Goal: Check status: Check status

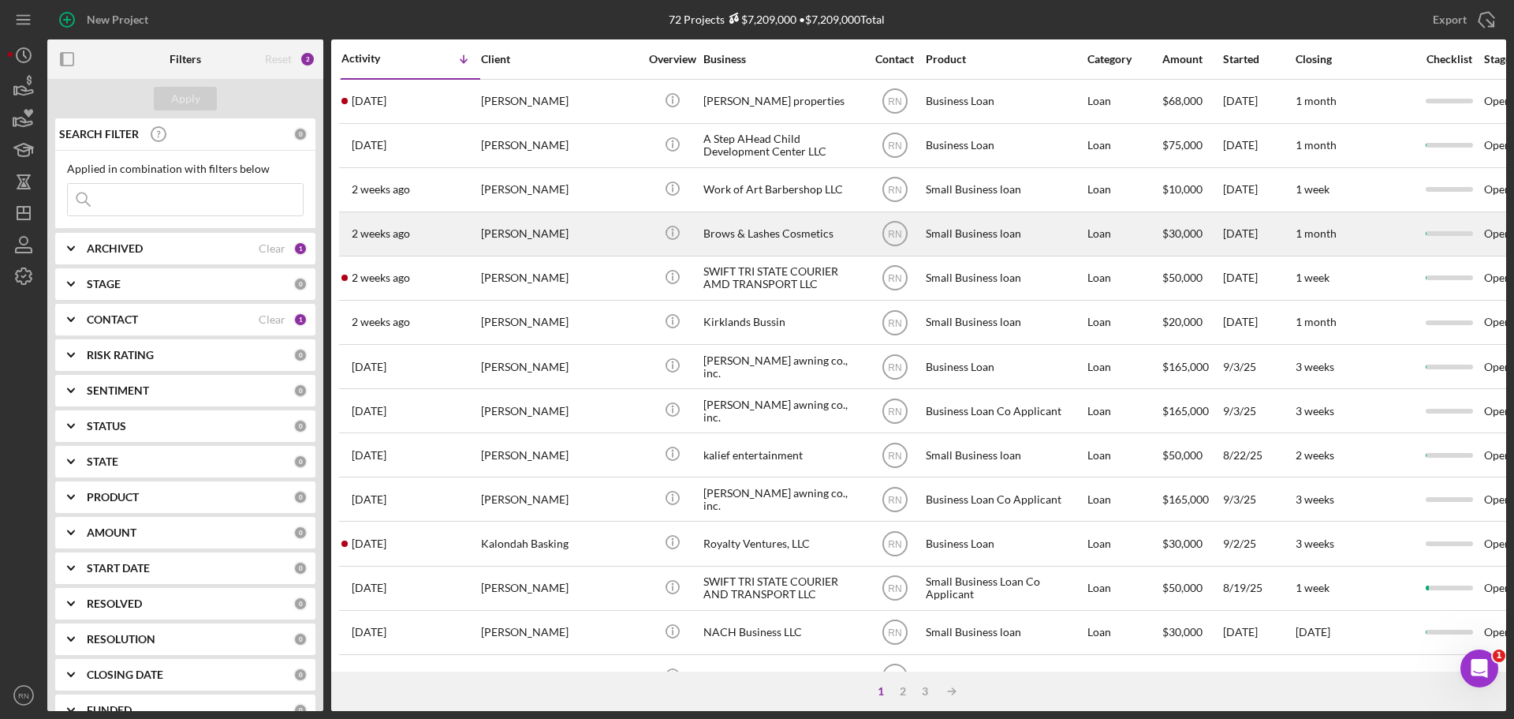
click at [586, 232] on div "[PERSON_NAME]" at bounding box center [560, 234] width 158 height 42
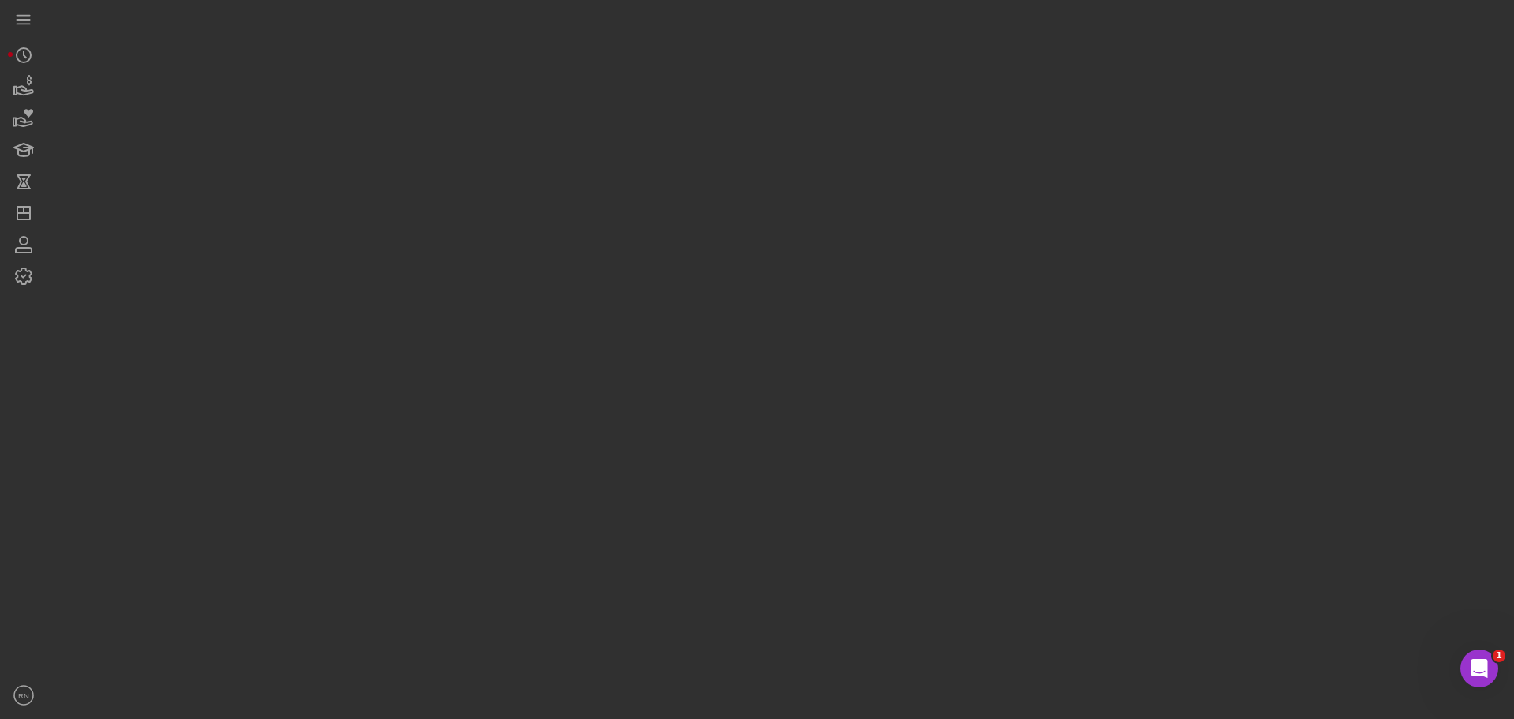
click at [586, 232] on div at bounding box center [776, 355] width 1459 height 711
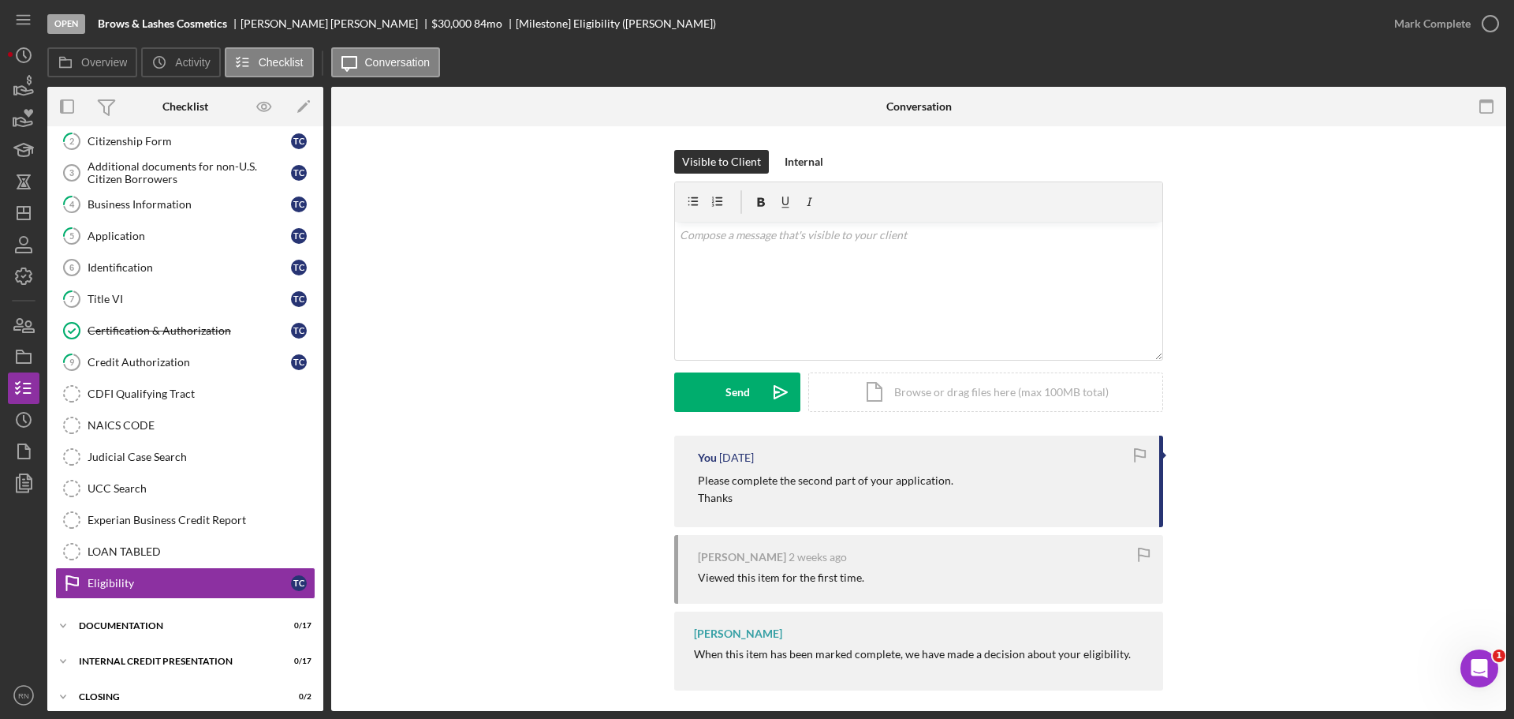
scroll to position [114, 0]
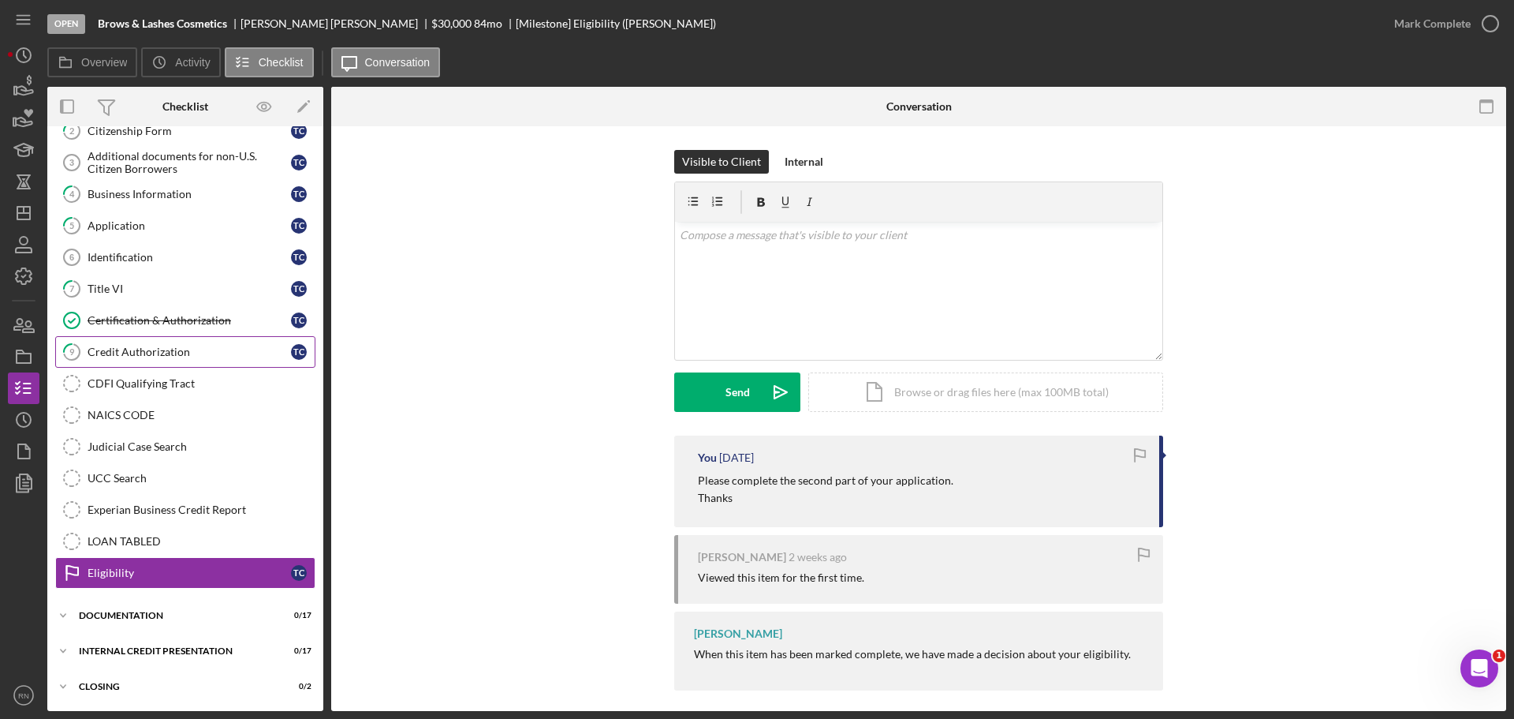
click at [200, 356] on div "Credit Authorization" at bounding box center [189, 351] width 203 height 13
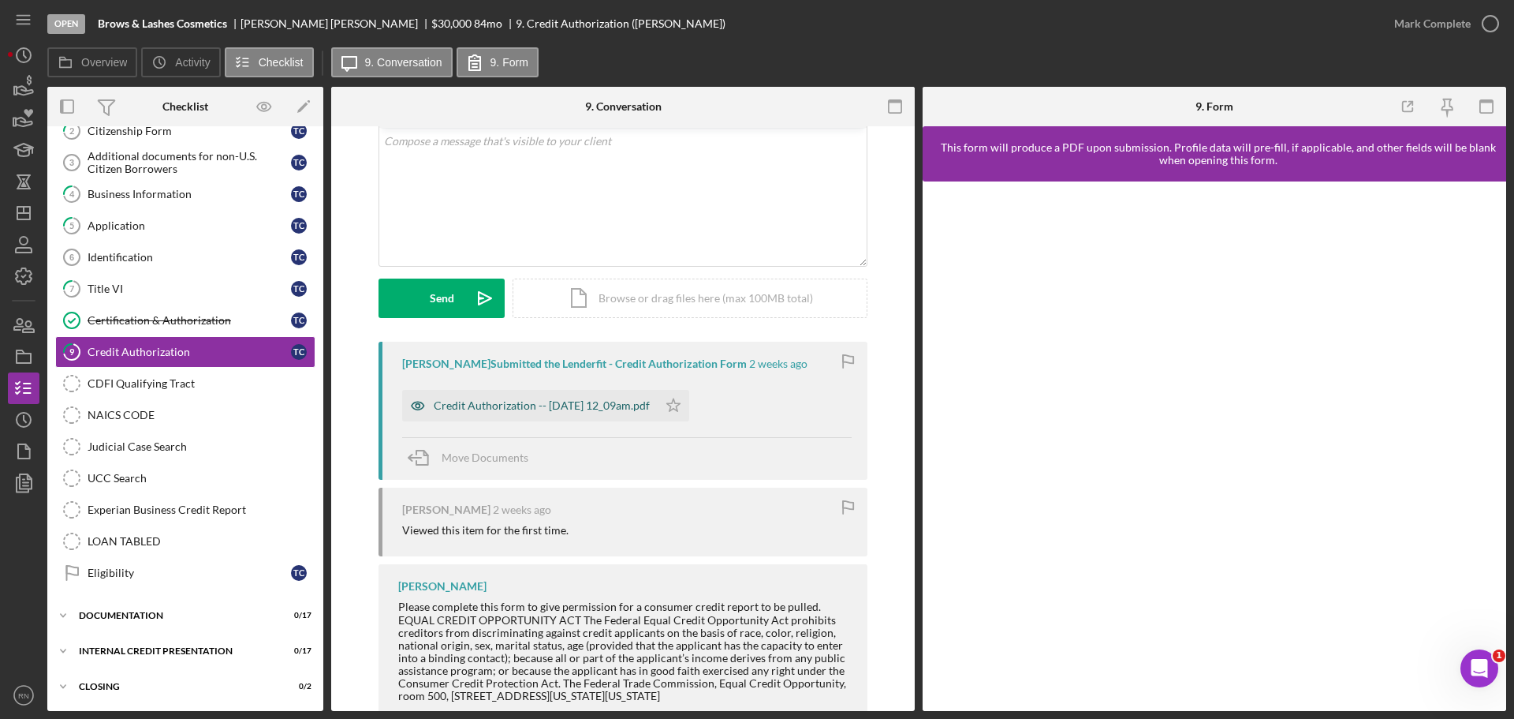
scroll to position [136, 0]
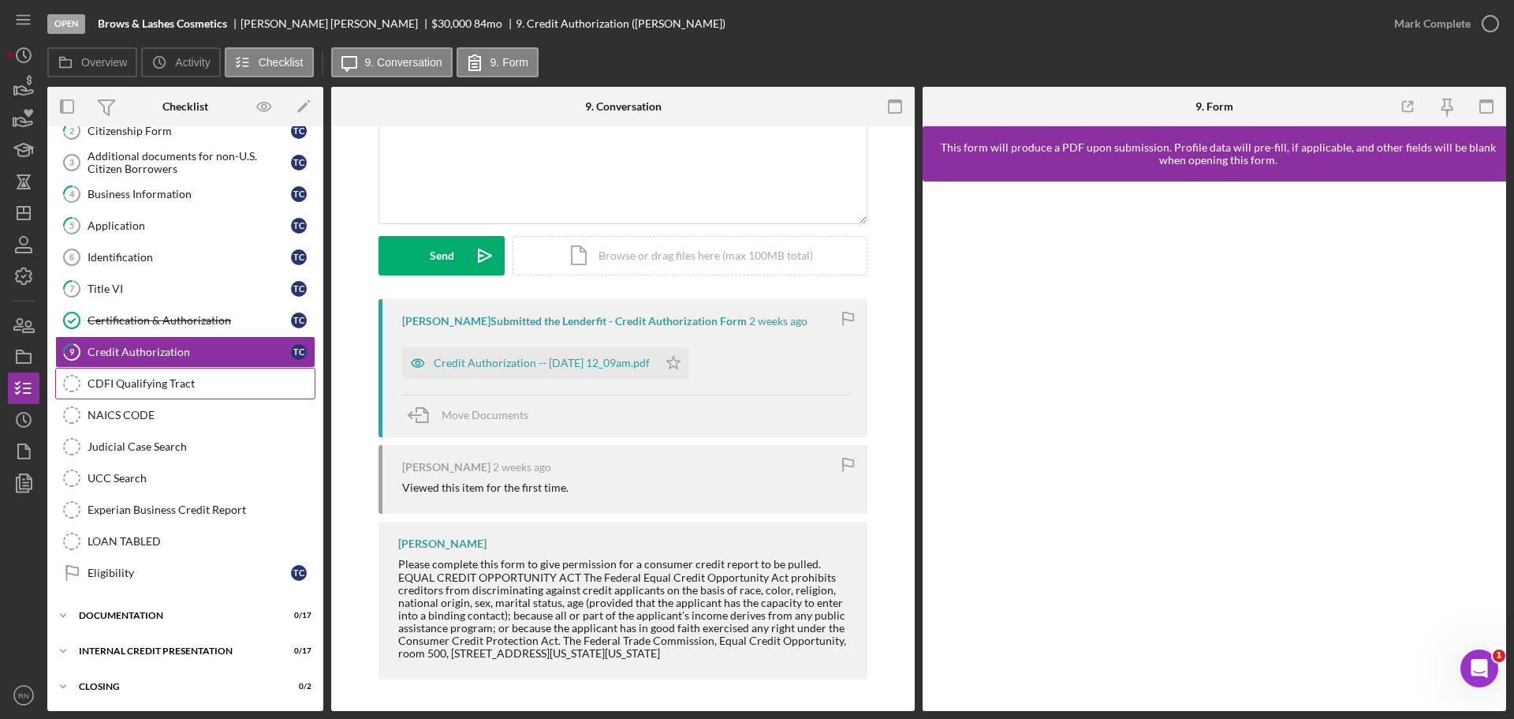
click at [153, 379] on div "CDFI Qualifying Tract" at bounding box center [201, 383] width 227 height 13
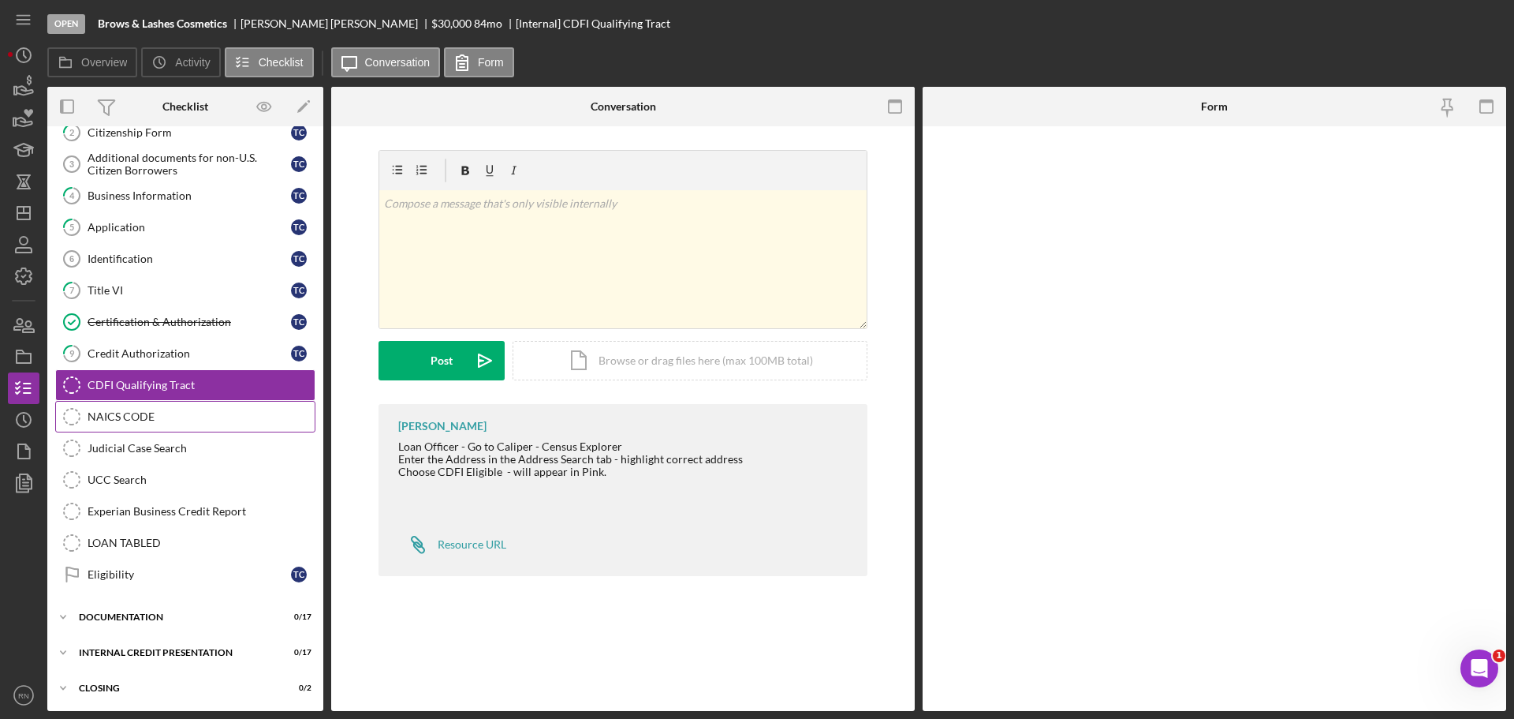
scroll to position [114, 0]
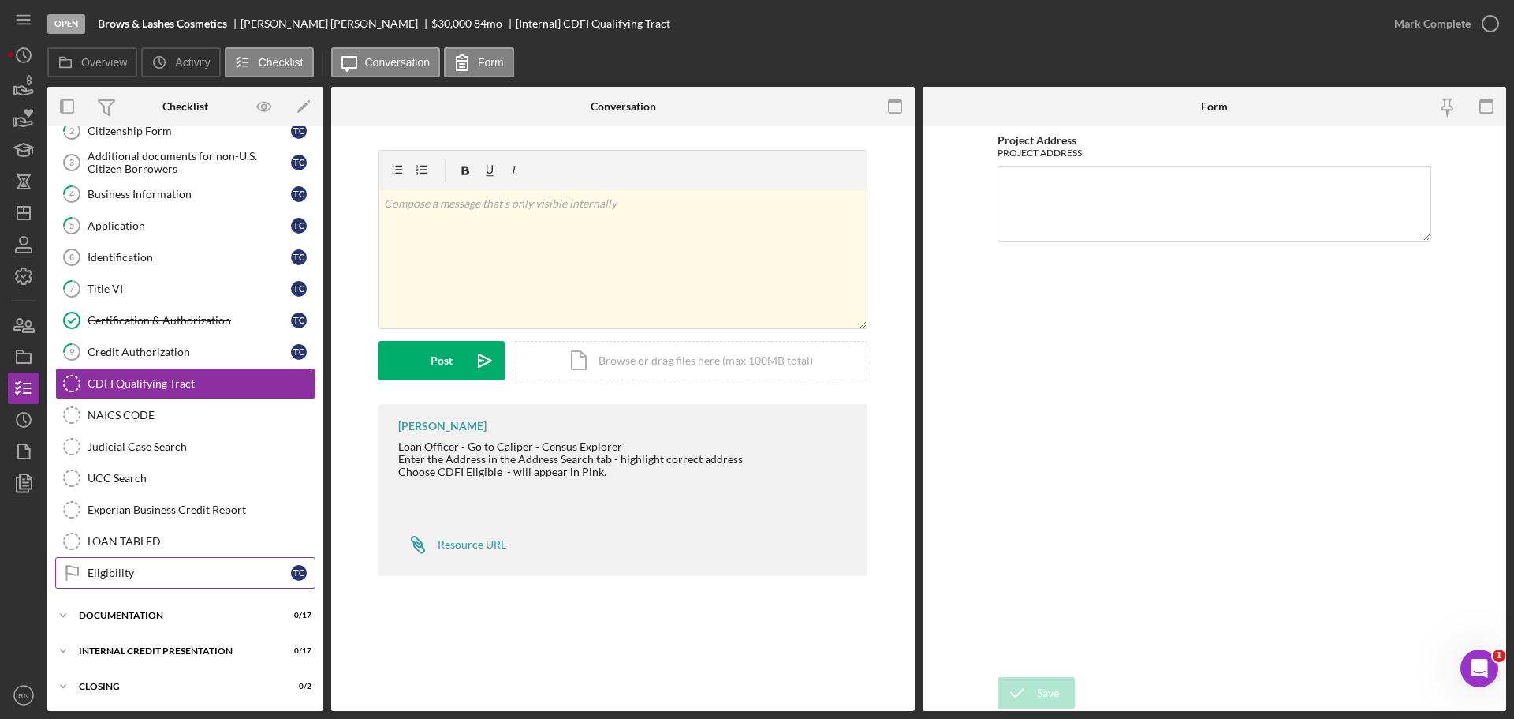
click at [129, 570] on div "Eligibility" at bounding box center [189, 572] width 203 height 13
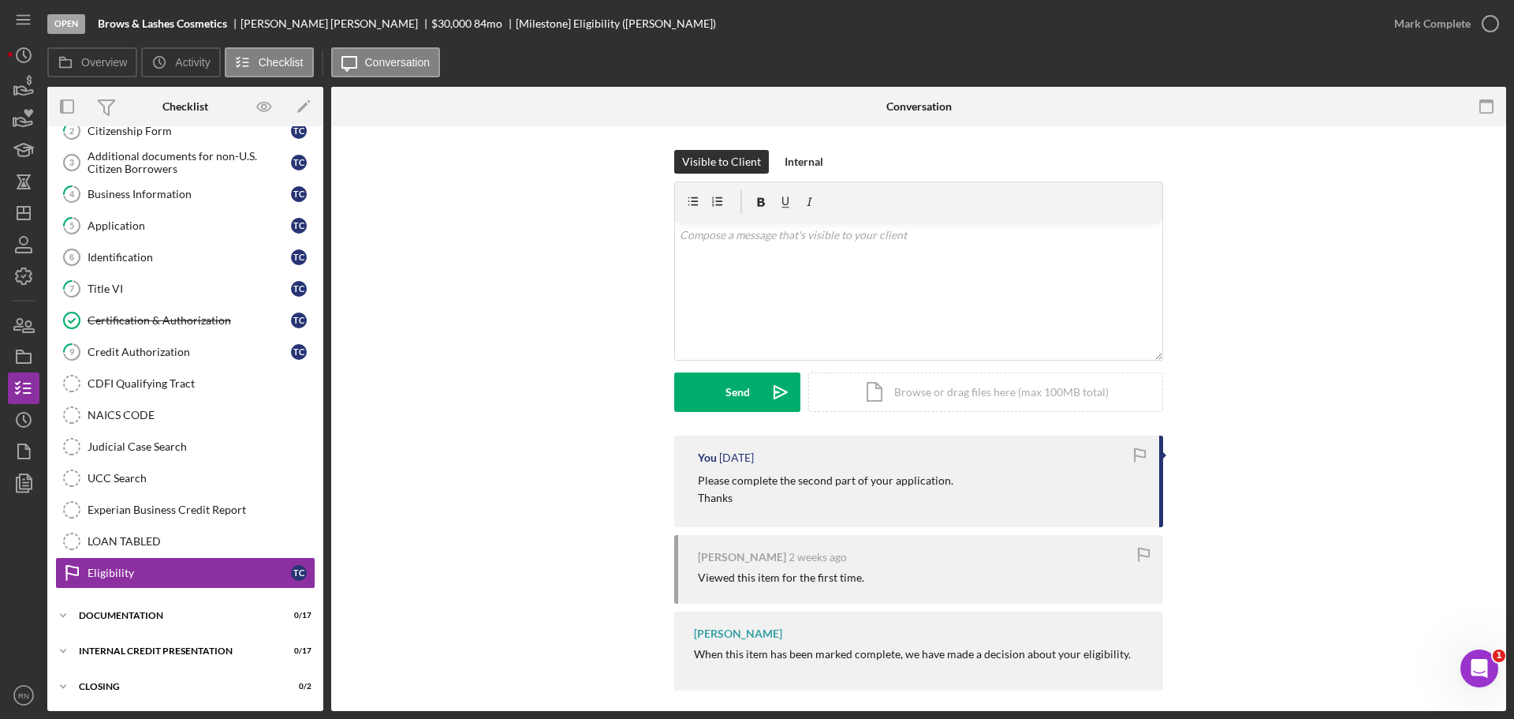
scroll to position [11, 0]
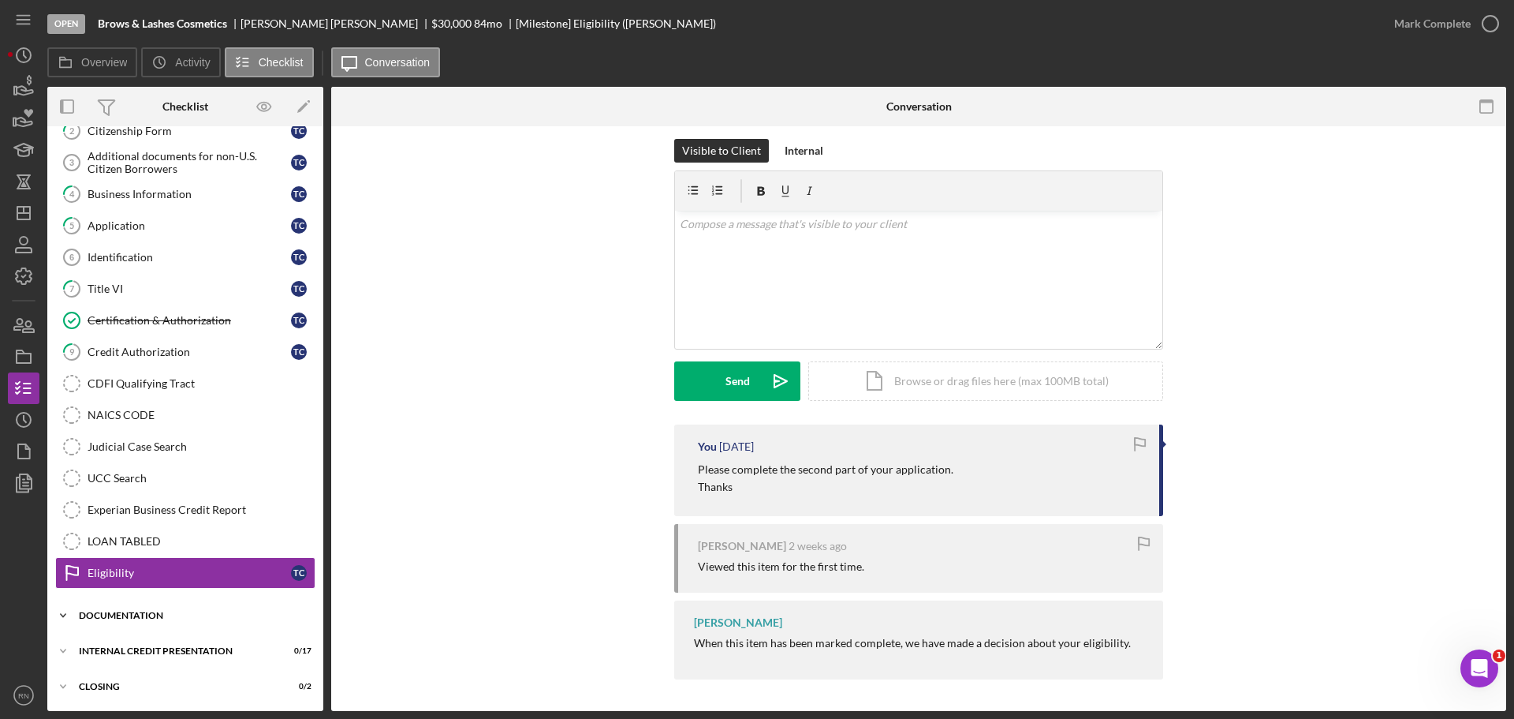
click at [119, 606] on div "Icon/Expander Documentation 0 / 17" at bounding box center [185, 615] width 276 height 32
click at [108, 618] on div "Documentation" at bounding box center [191, 614] width 225 height 9
click at [142, 607] on div "Icon/Expander Documentation 0 / 17" at bounding box center [185, 615] width 276 height 32
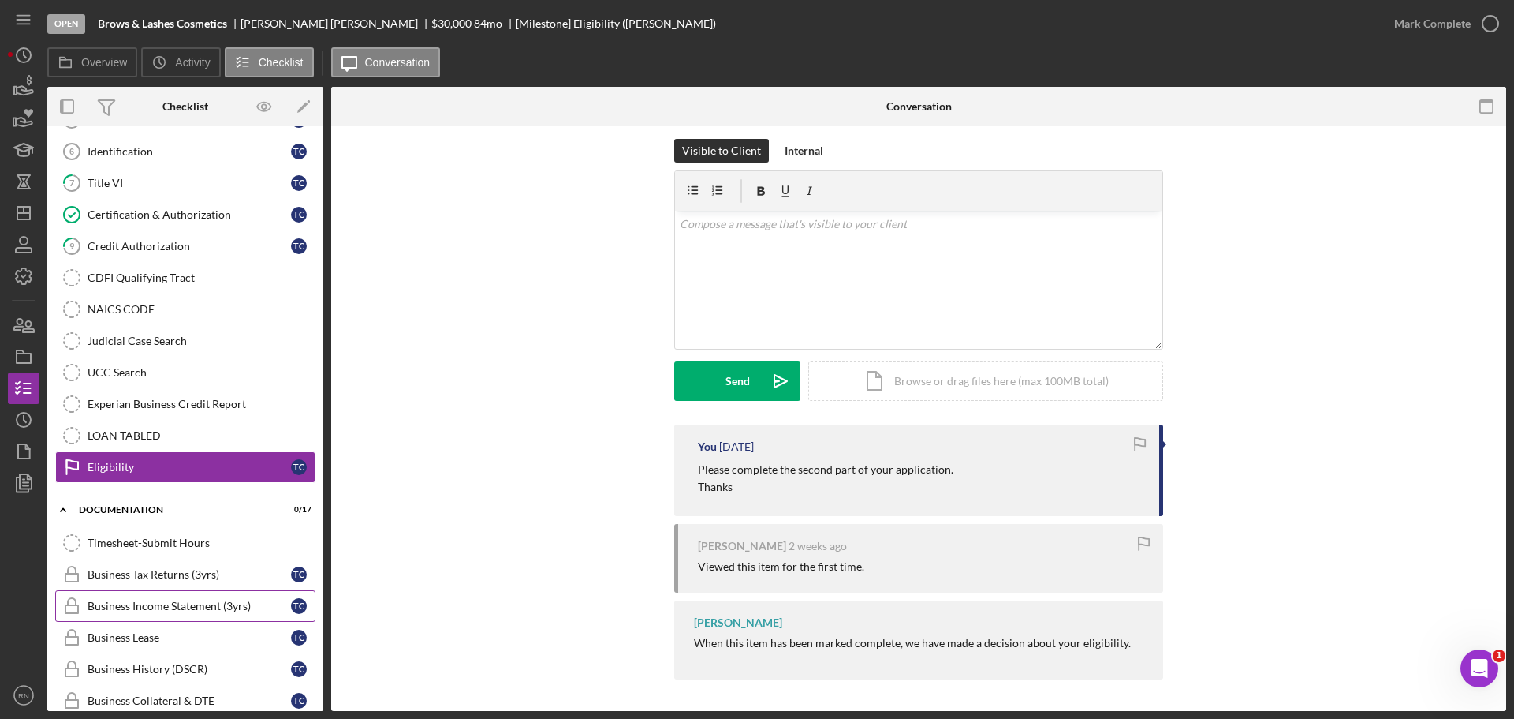
scroll to position [272, 0]
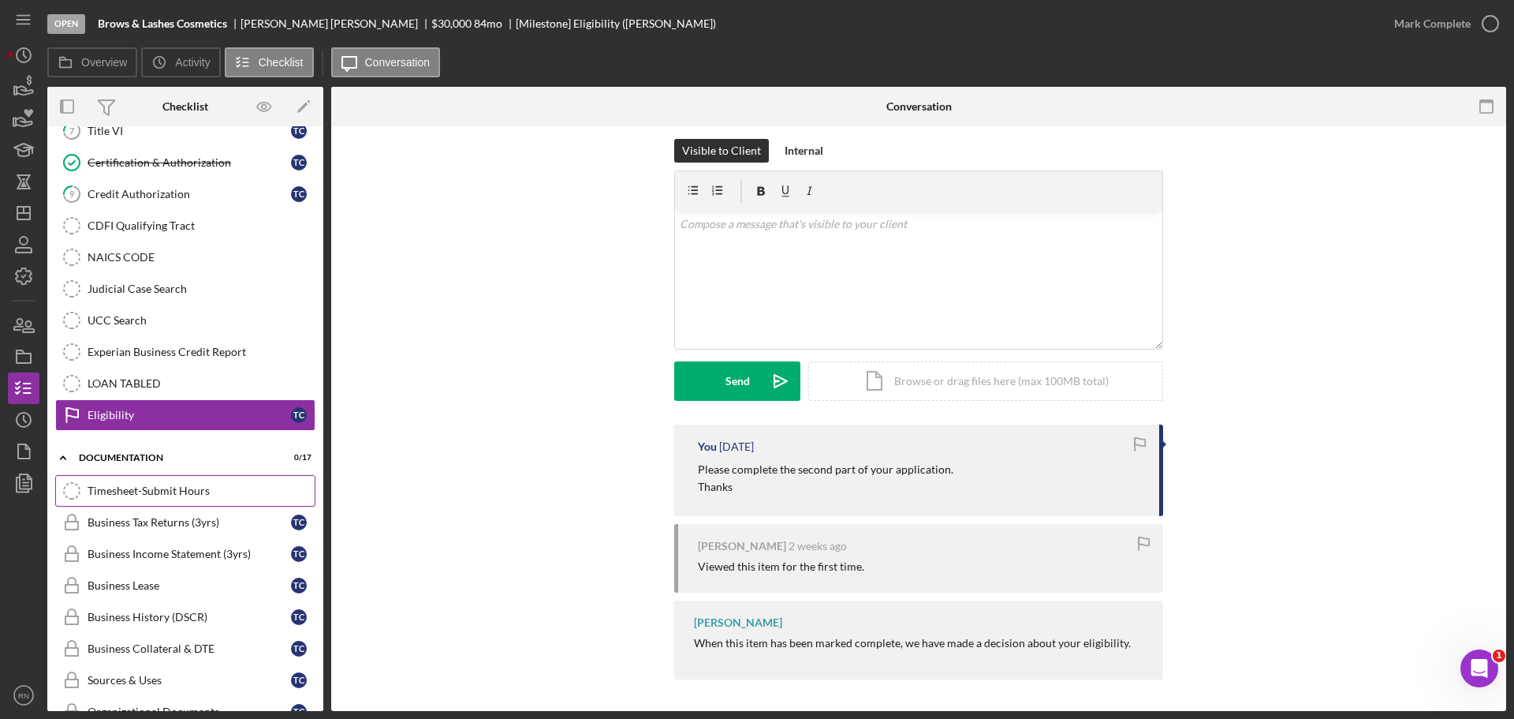
click at [185, 498] on link "Timesheet-Submit Hours Timesheet-Submit Hours" at bounding box center [185, 491] width 260 height 32
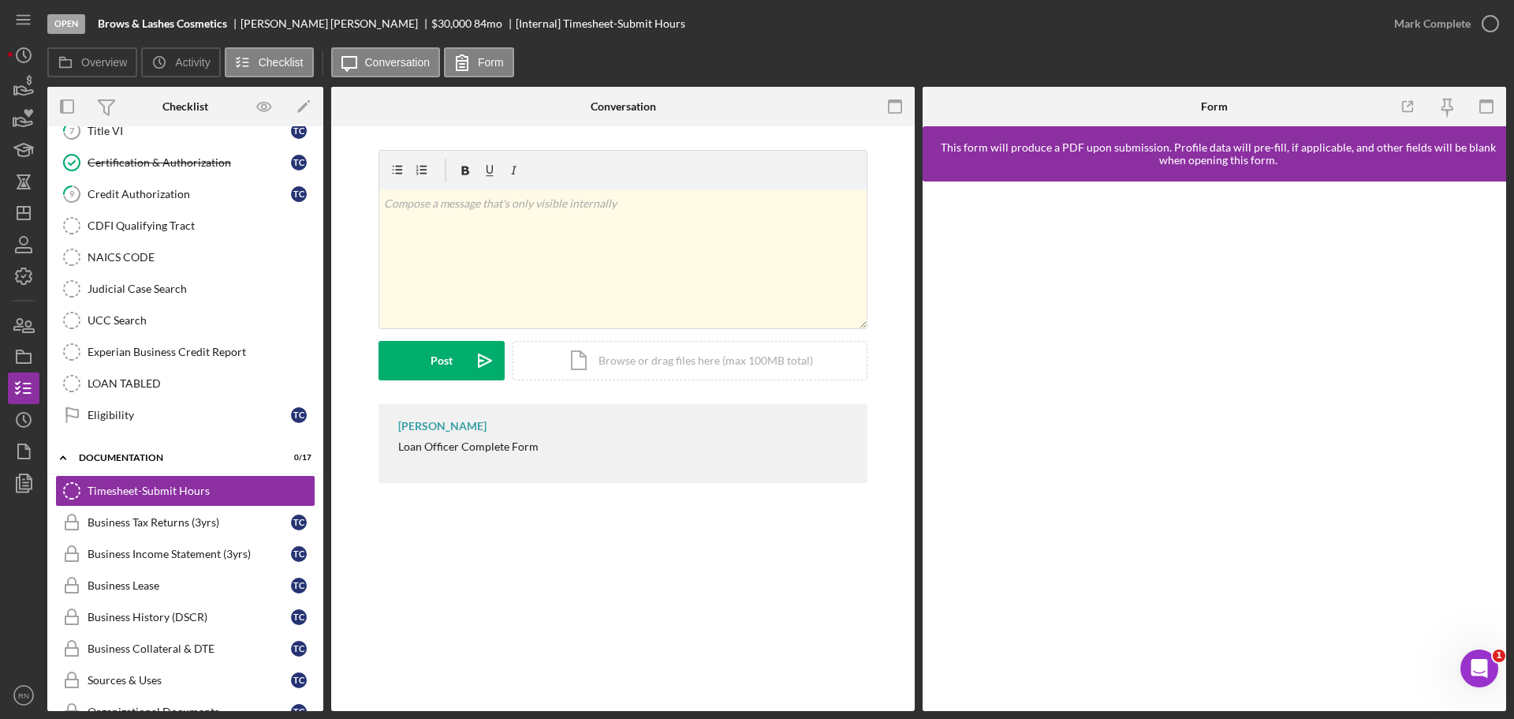
click at [711, 492] on div "v Color teal Color pink Remove color Add row above Add row below Add column bef…" at bounding box center [623, 320] width 584 height 388
click at [746, 250] on div "v Color teal Color pink Remove color Add row above Add row below Add column bef…" at bounding box center [622, 259] width 487 height 138
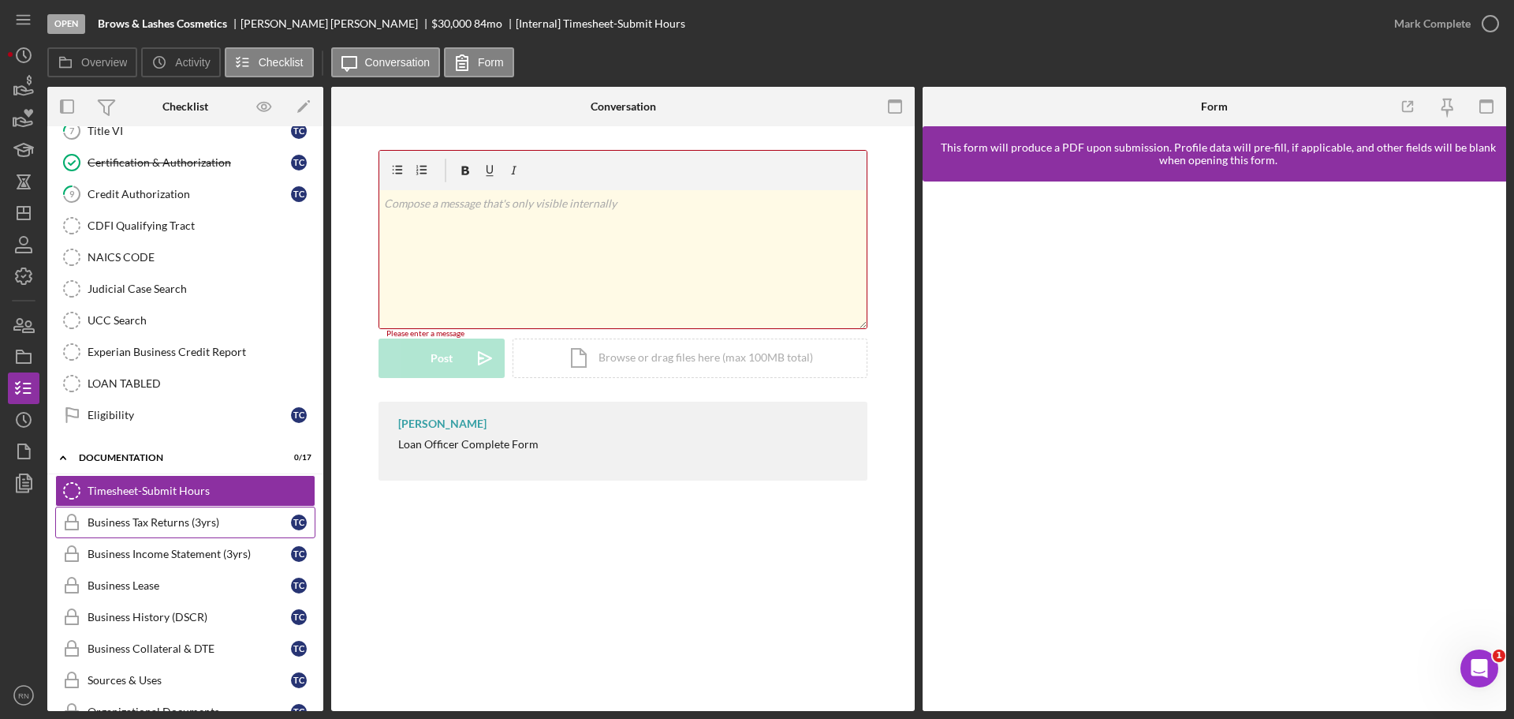
click at [161, 521] on div "Business Tax Returns (3yrs)" at bounding box center [189, 522] width 203 height 13
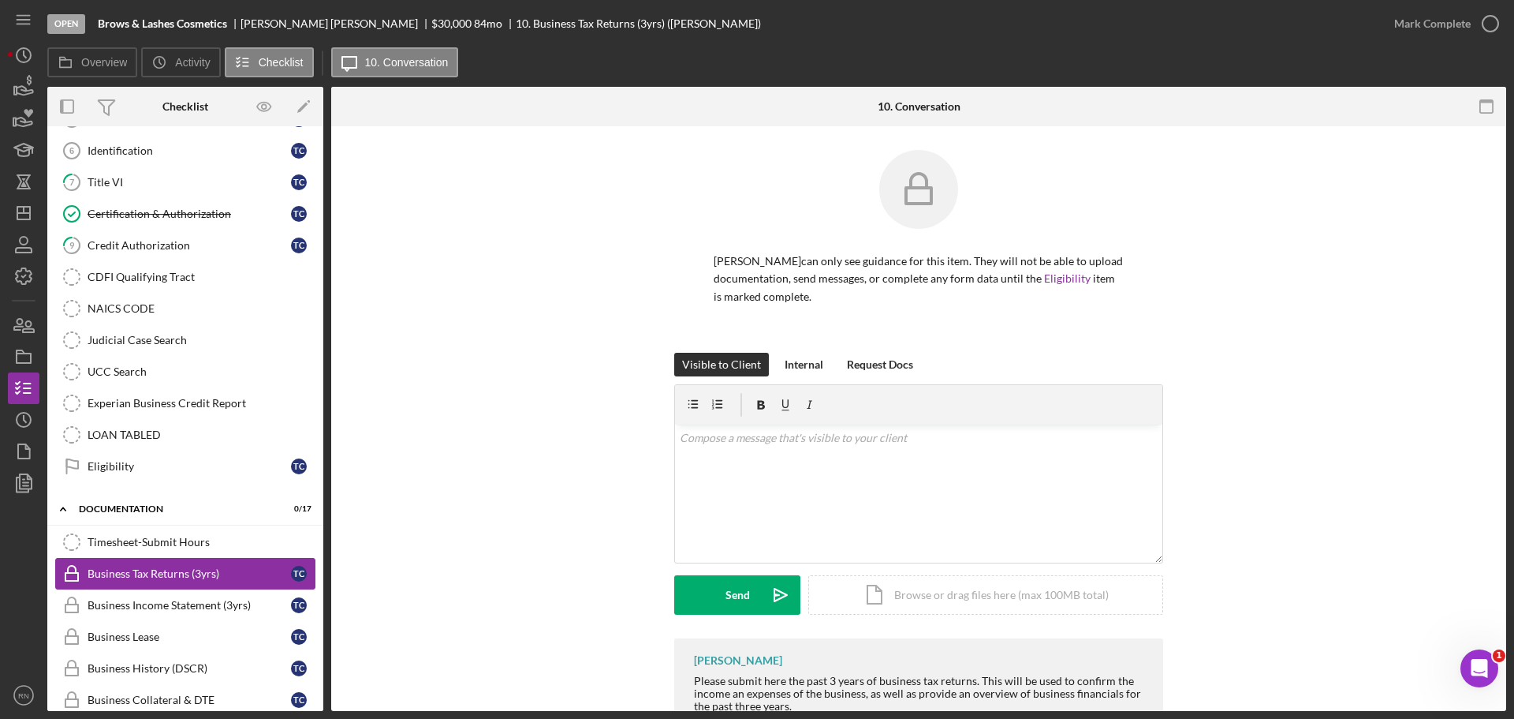
scroll to position [193, 0]
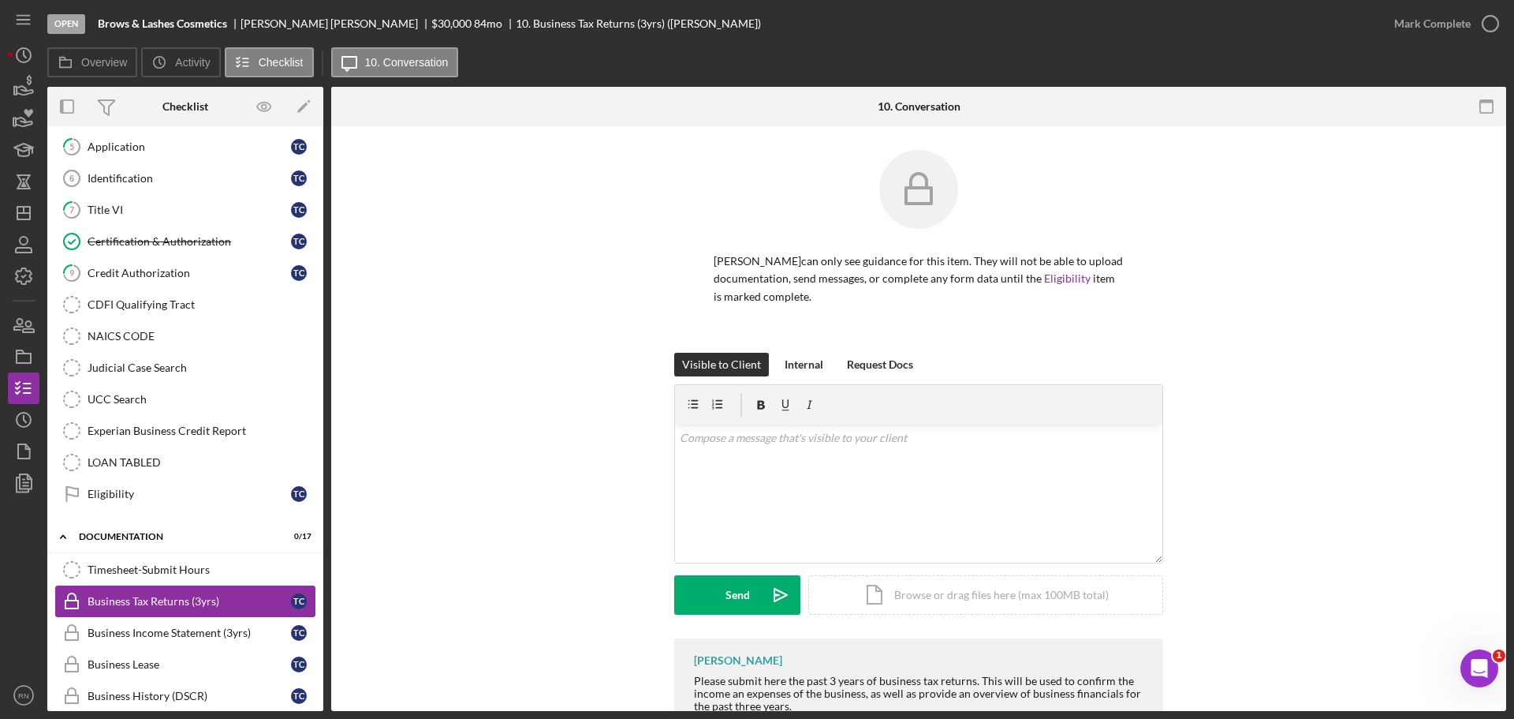
click at [165, 558] on link "Timesheet-Submit Hours Timesheet-Submit Hours" at bounding box center [185, 570] width 260 height 32
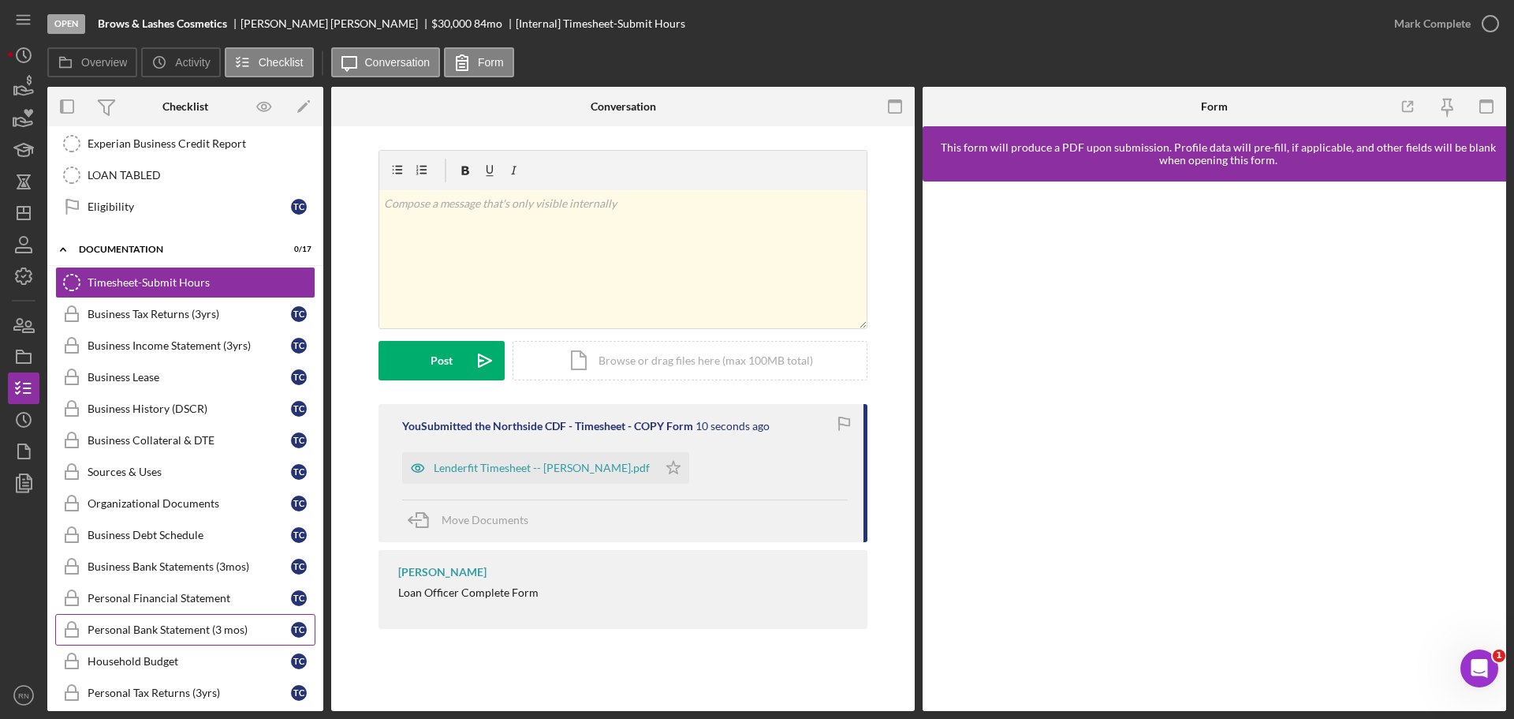
scroll to position [509, 0]
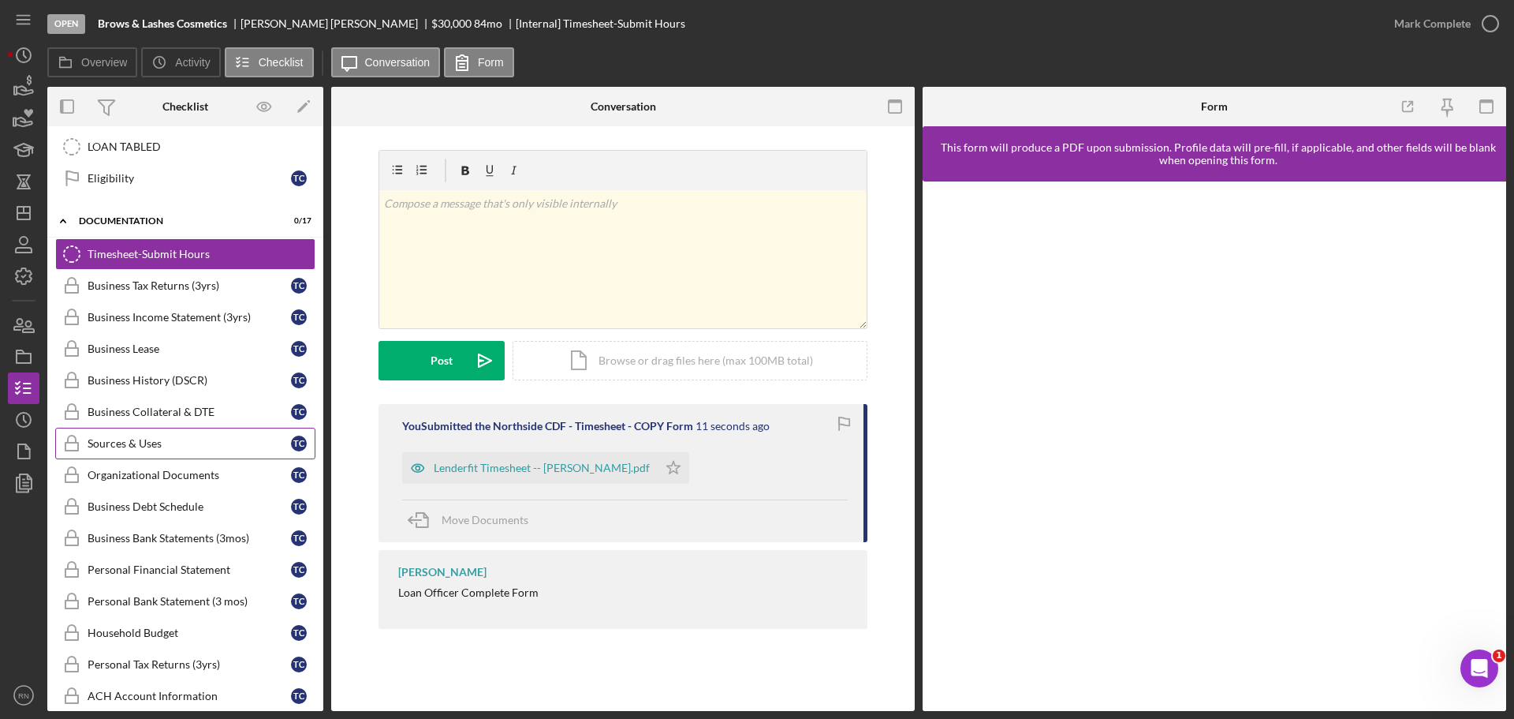
click at [172, 446] on div "Sources & Uses" at bounding box center [189, 443] width 203 height 13
